Goal: Unclear: Browse casually

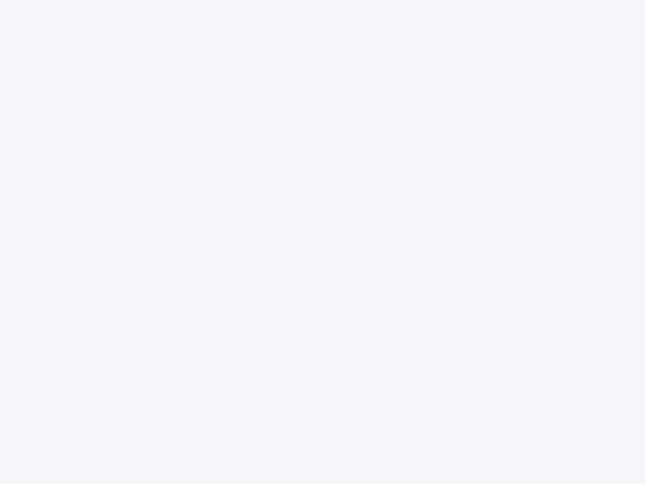
click at [322, 242] on div at bounding box center [322, 242] width 645 height 484
